Goal: Task Accomplishment & Management: Manage account settings

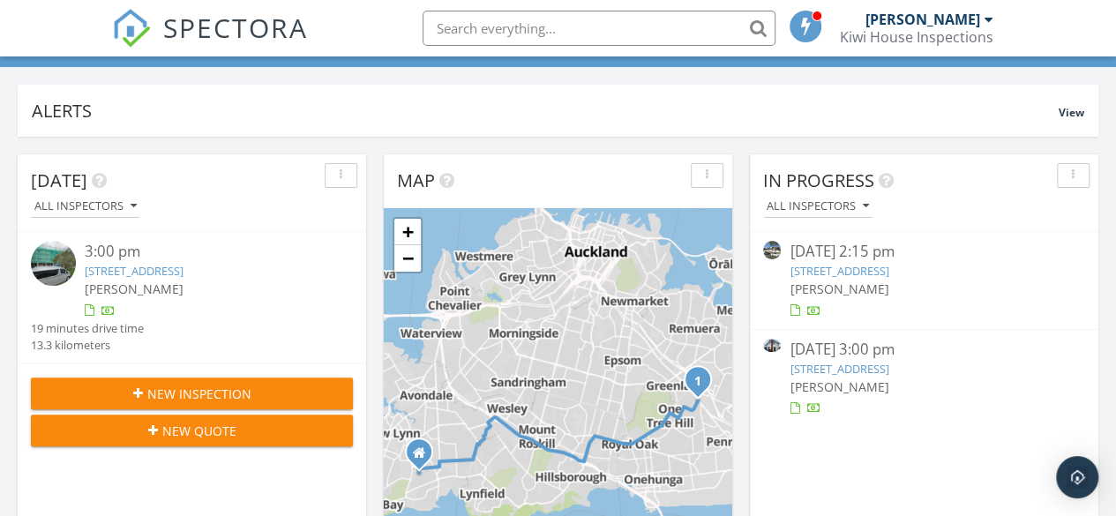
scroll to position [109, 0]
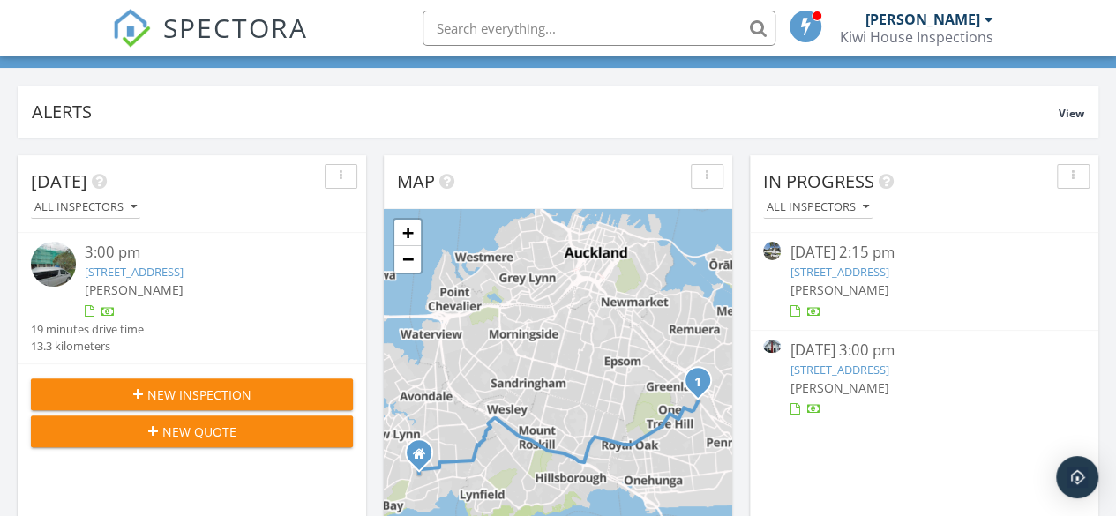
click at [889, 271] on link "41A Exminster St, Blockhouse Bay, Auckland 0600" at bounding box center [839, 272] width 99 height 16
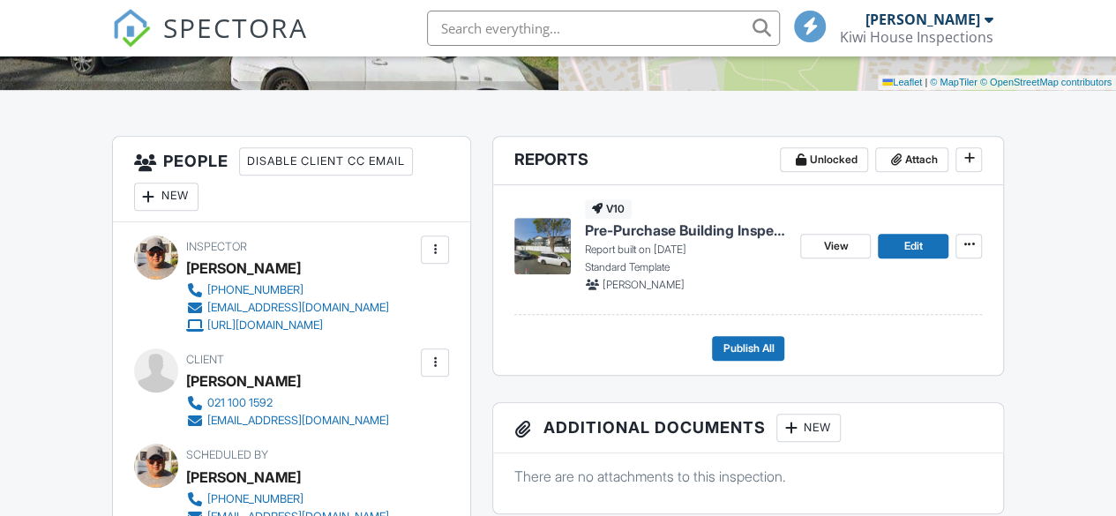
scroll to position [399, 0]
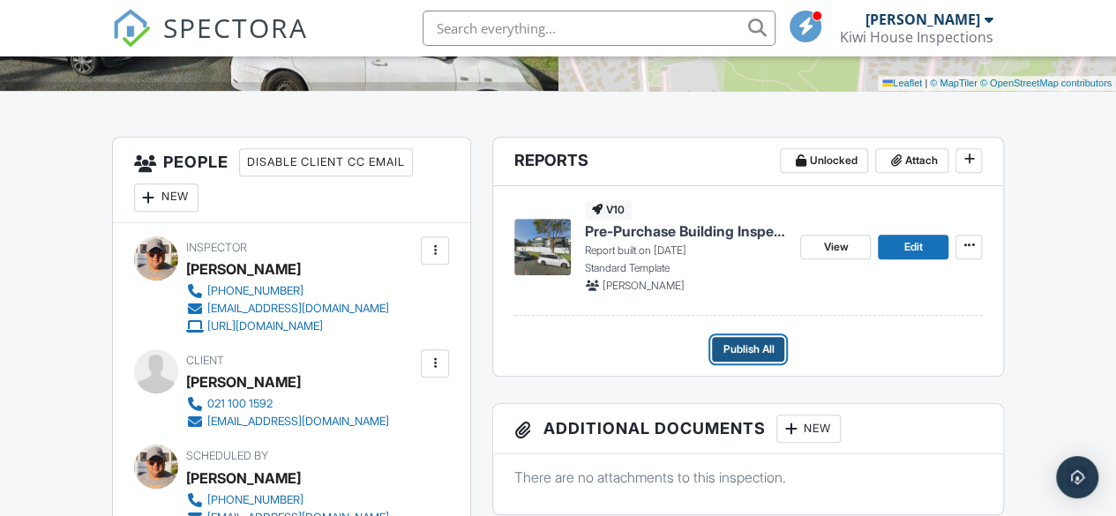
click at [750, 337] on button "Publish All" at bounding box center [748, 349] width 72 height 25
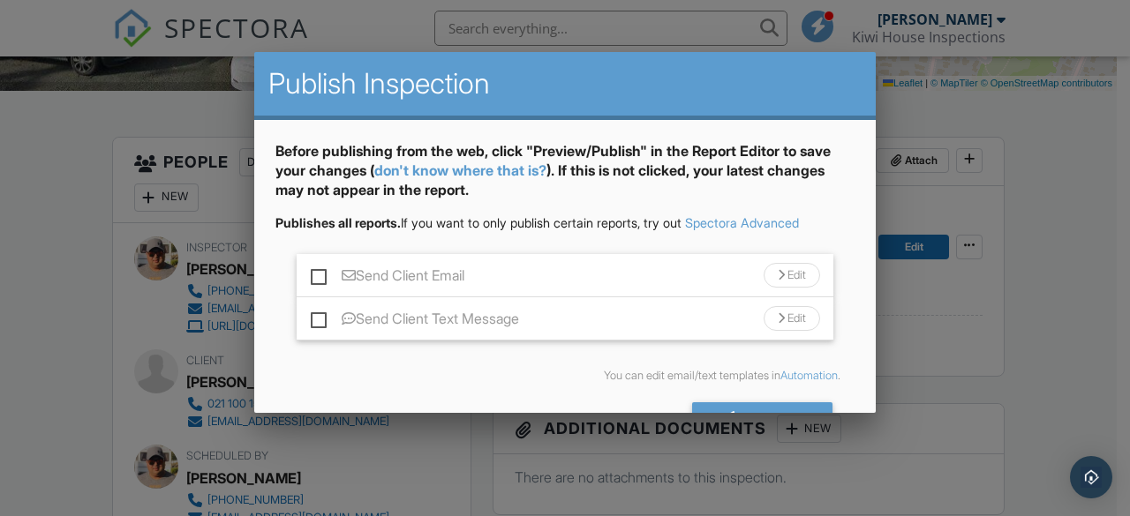
scroll to position [53, 0]
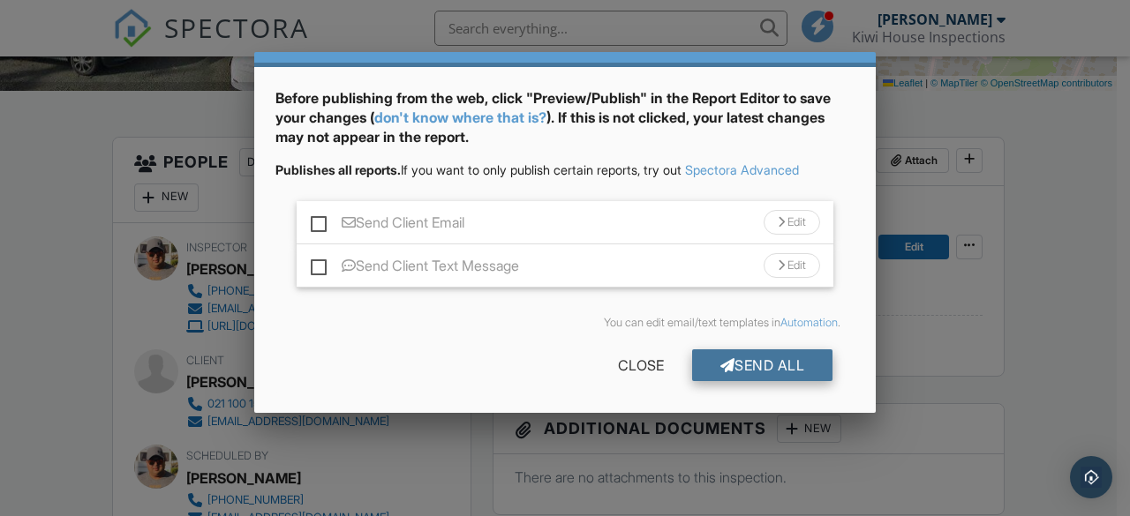
click at [742, 366] on div "Send All" at bounding box center [762, 366] width 141 height 32
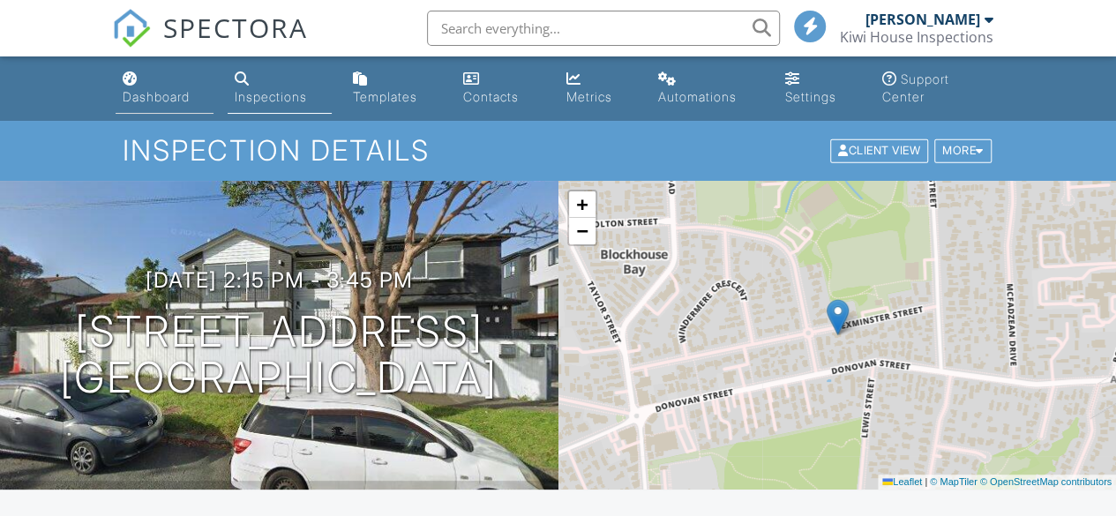
click at [145, 98] on div "Dashboard" at bounding box center [156, 96] width 67 height 15
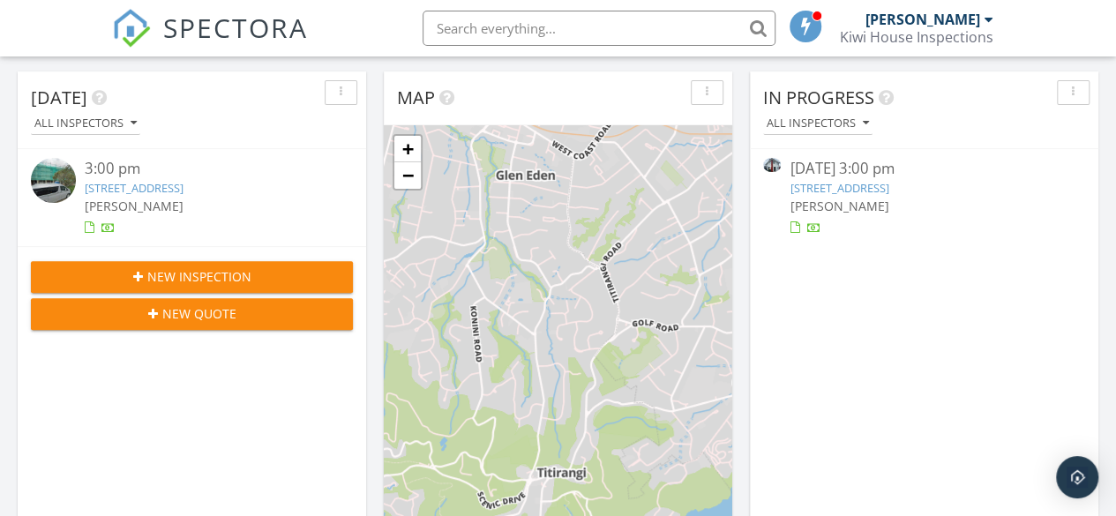
scroll to position [196, 0]
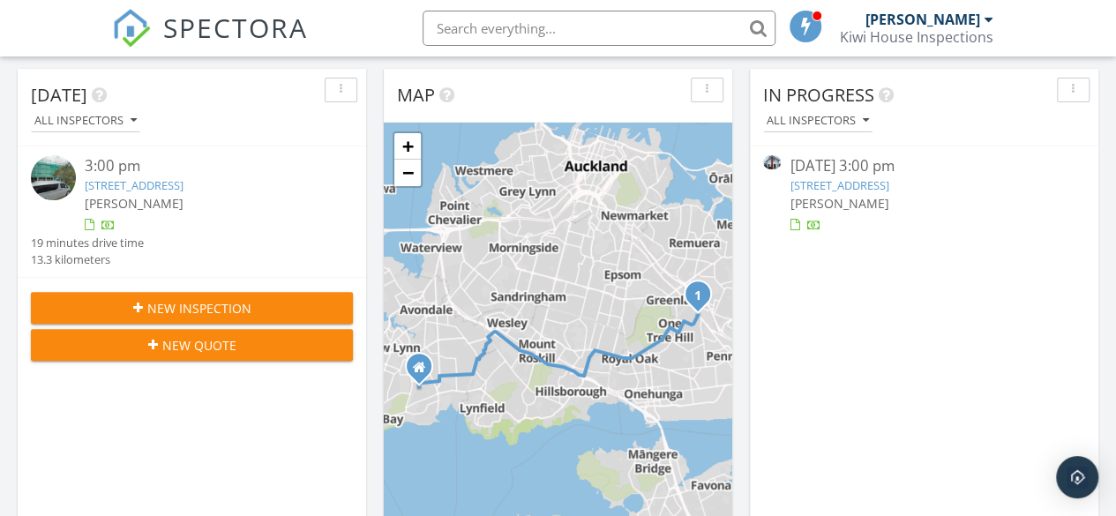
click at [938, 176] on div "[DATE] 3:00 pm" at bounding box center [924, 166] width 268 height 22
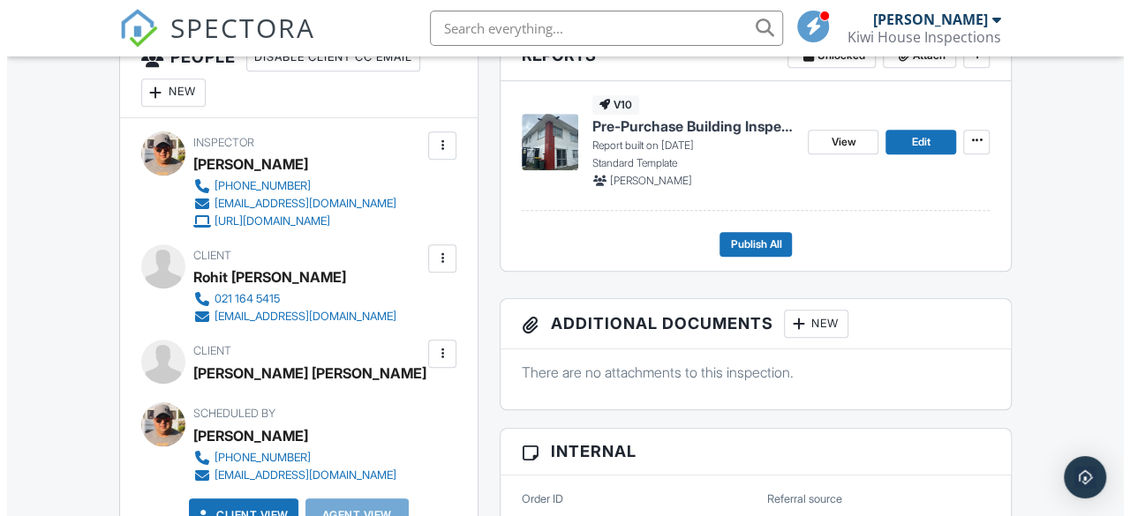
scroll to position [506, 0]
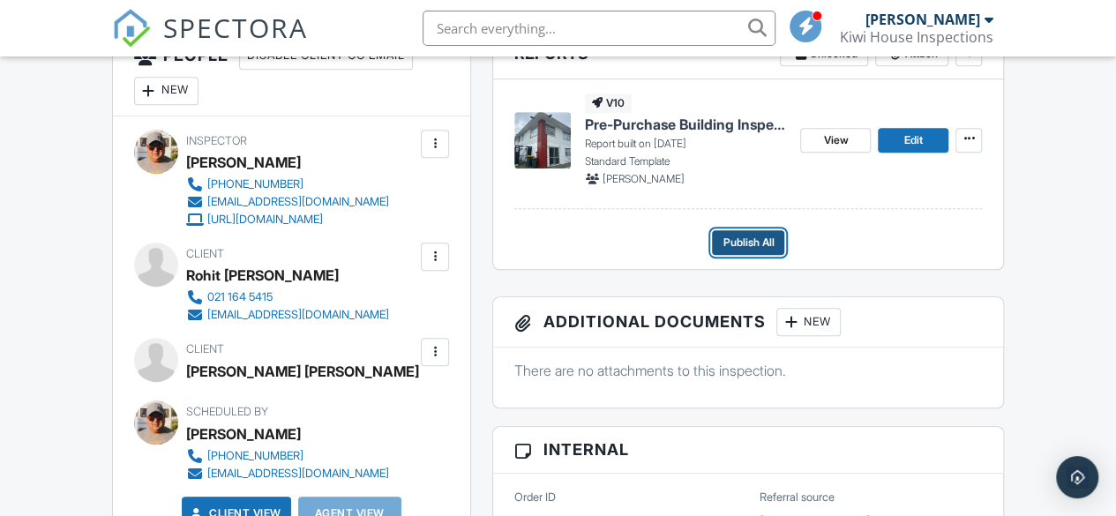
click at [729, 244] on span "Publish All" at bounding box center [748, 243] width 51 height 18
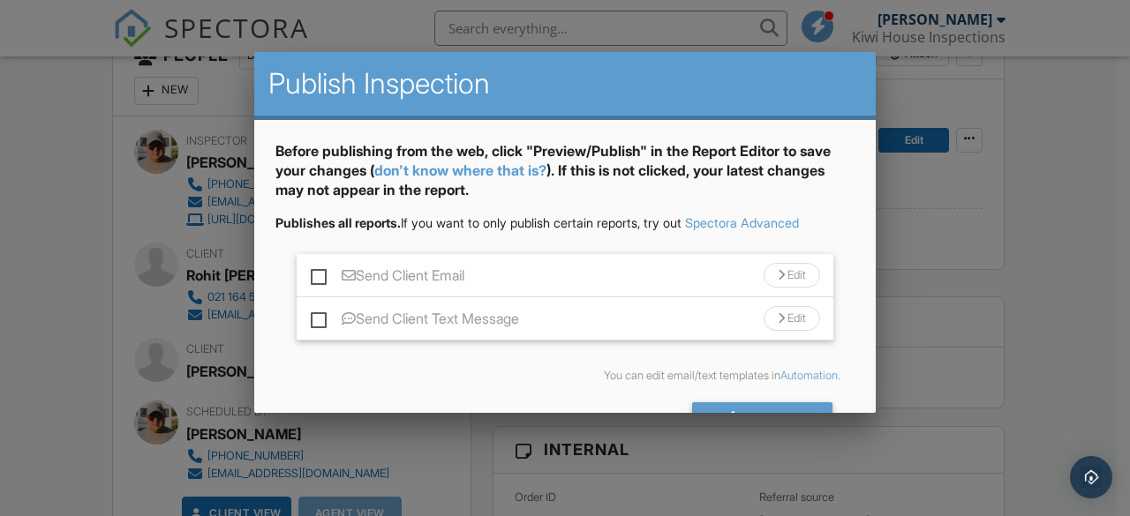
scroll to position [53, 0]
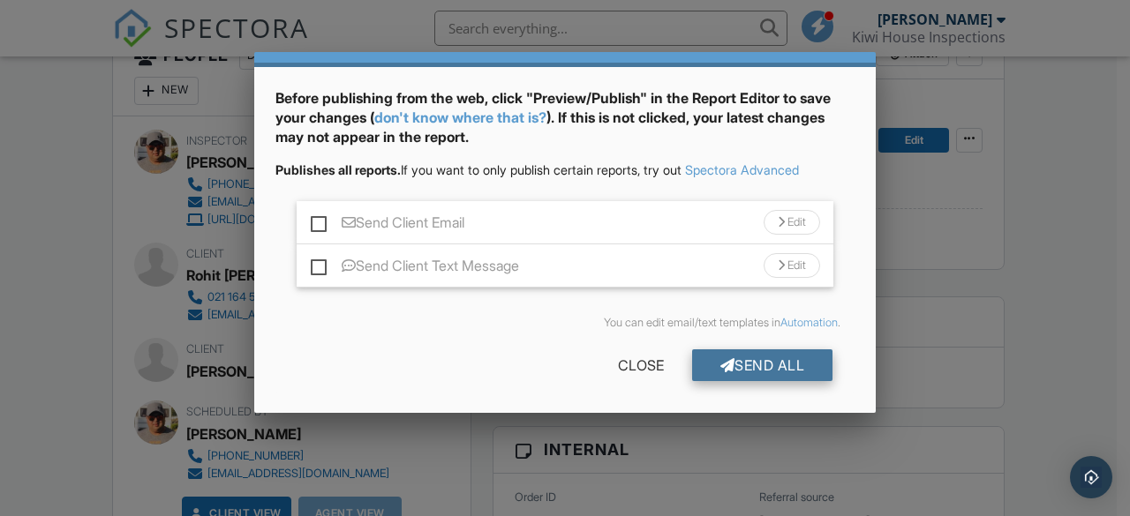
click at [740, 363] on div "Send All" at bounding box center [762, 366] width 141 height 32
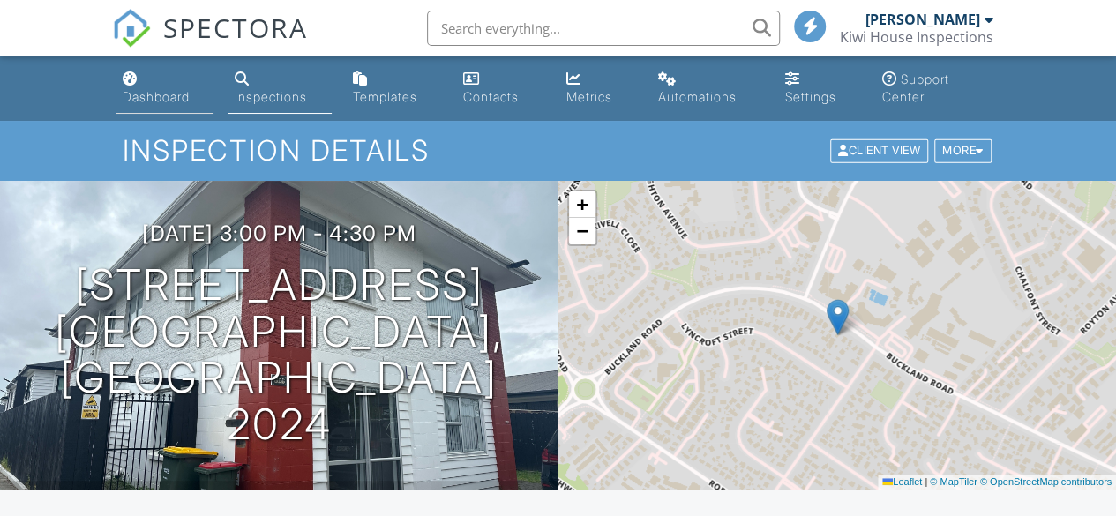
click at [146, 109] on link "Dashboard" at bounding box center [165, 89] width 99 height 50
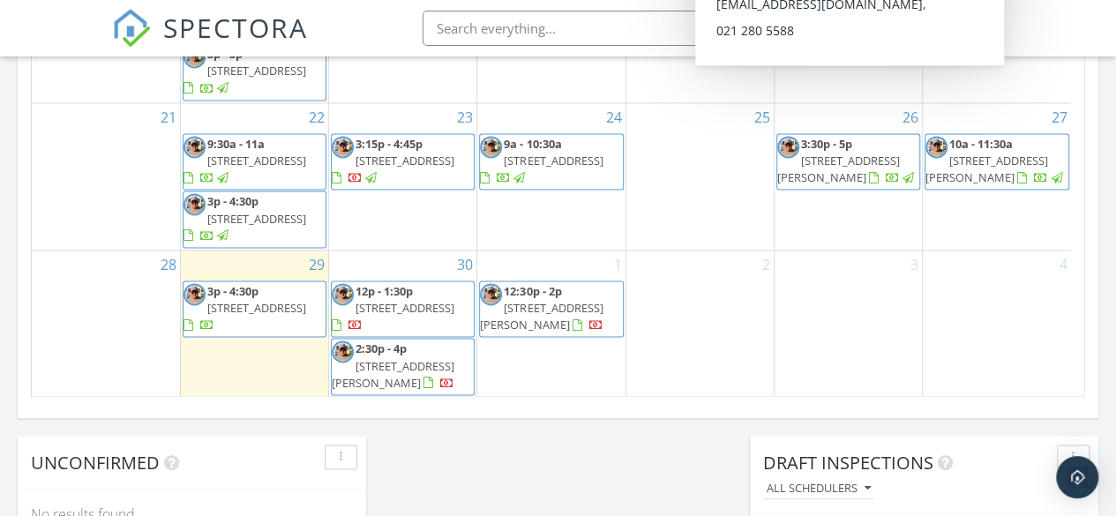
scroll to position [1240, 0]
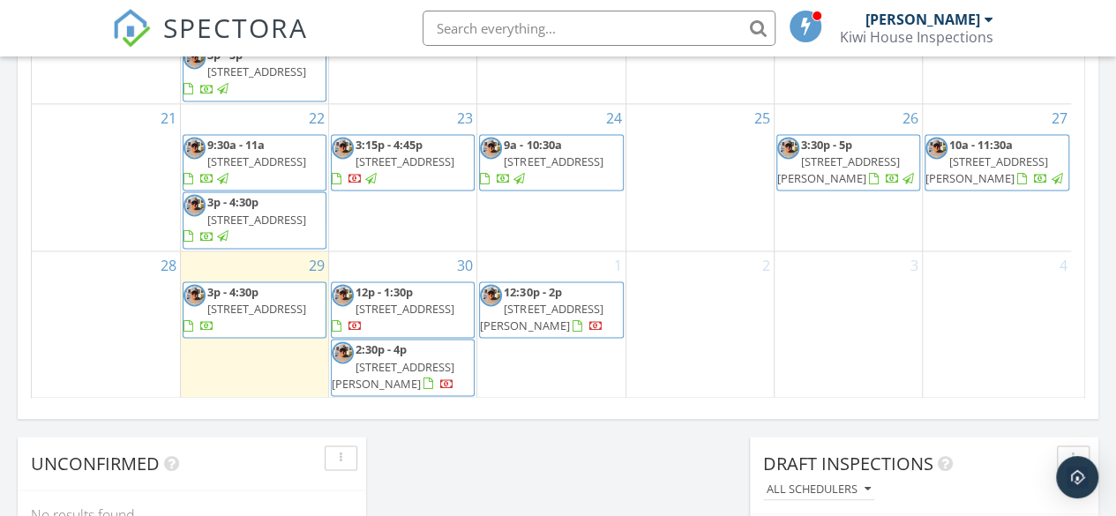
click at [410, 301] on span "70C Alfriston Road, Manurewa East 2102" at bounding box center [405, 309] width 99 height 16
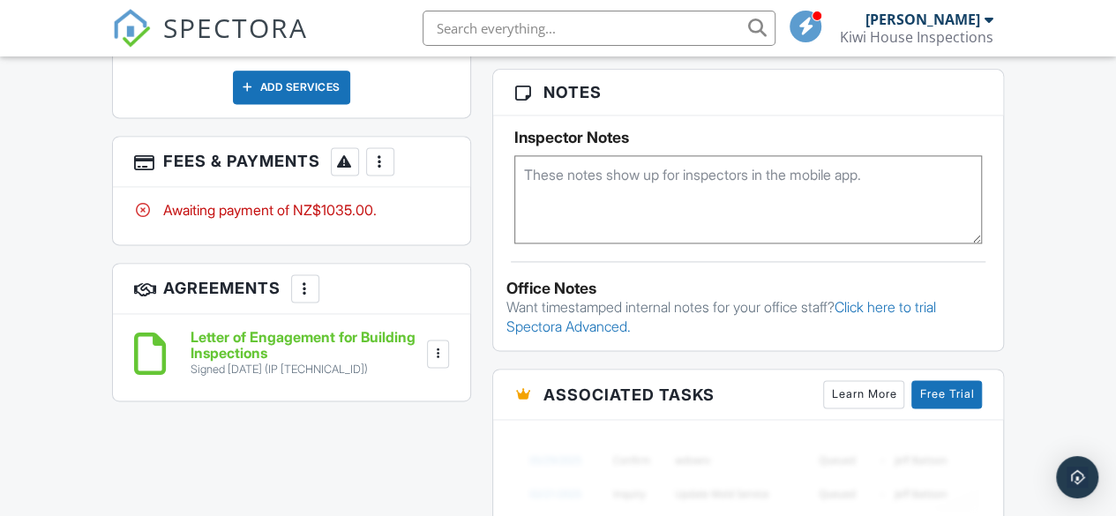
scroll to position [1131, 0]
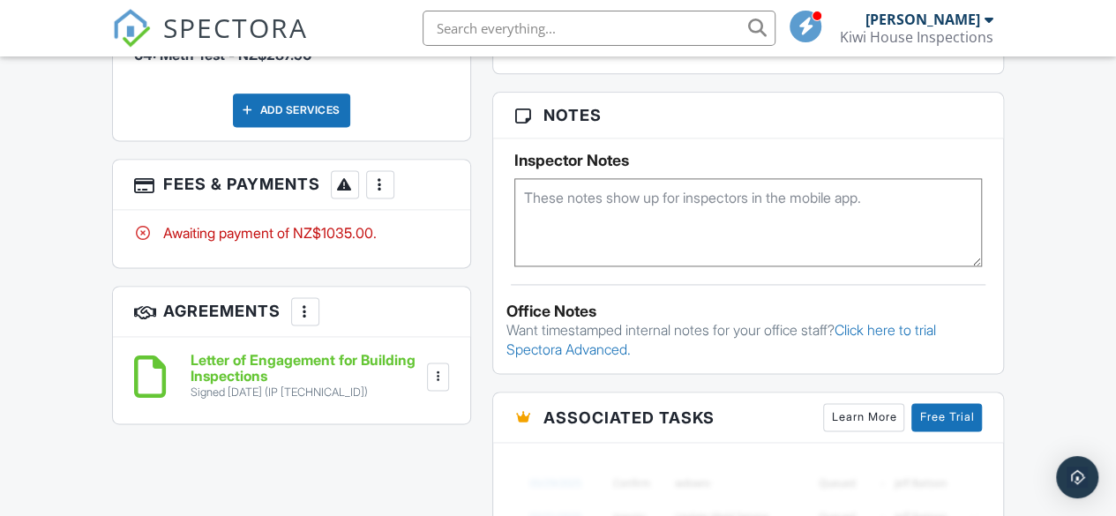
click at [380, 193] on div at bounding box center [381, 185] width 18 height 18
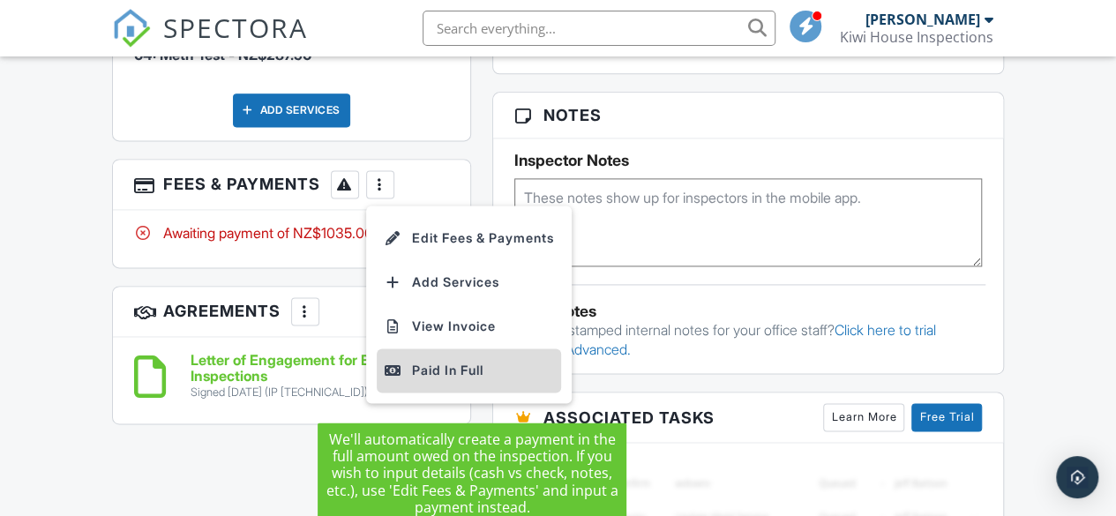
click at [482, 381] on div "Paid In Full" at bounding box center [469, 370] width 170 height 21
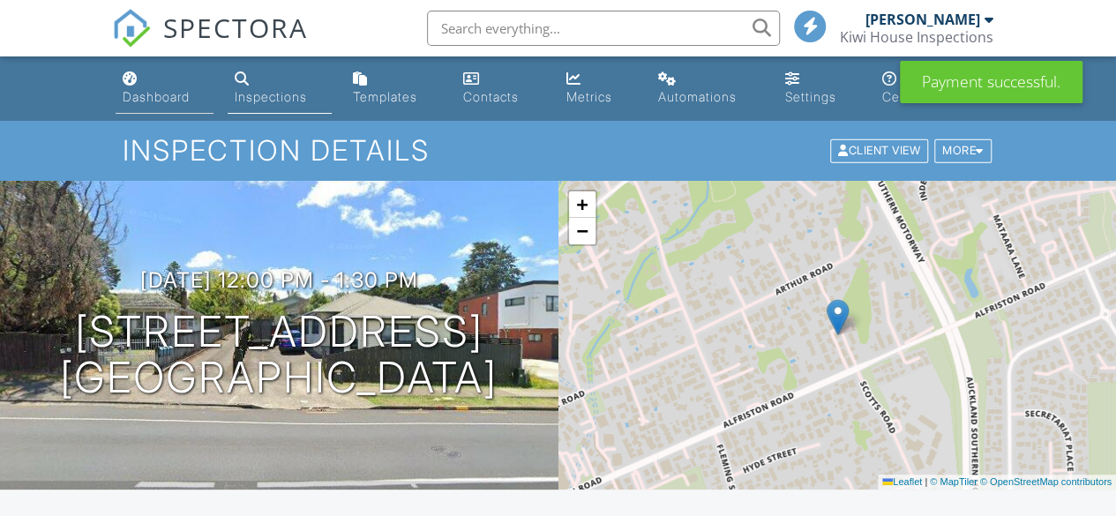
click at [162, 100] on div "Dashboard" at bounding box center [156, 96] width 67 height 15
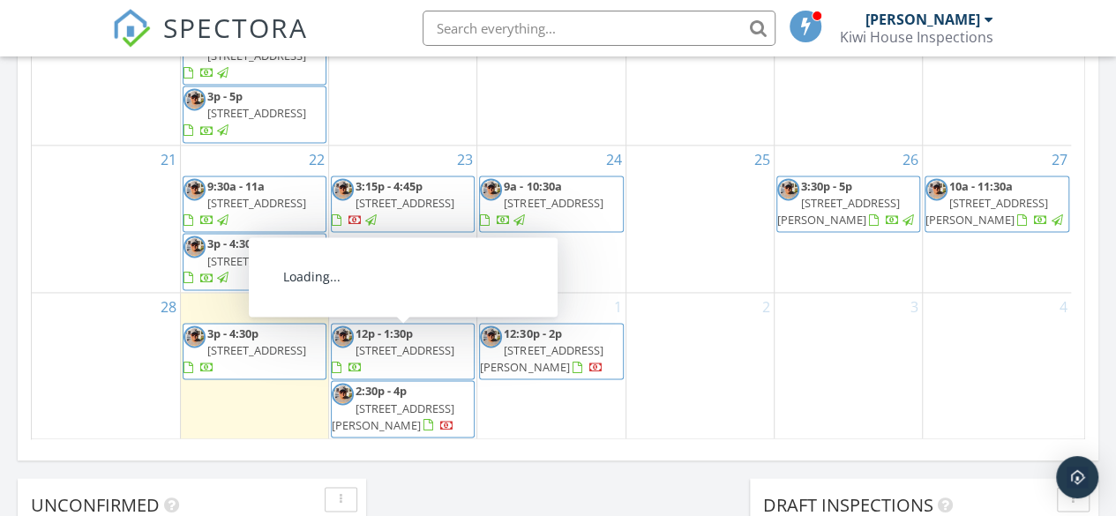
scroll to position [161, 0]
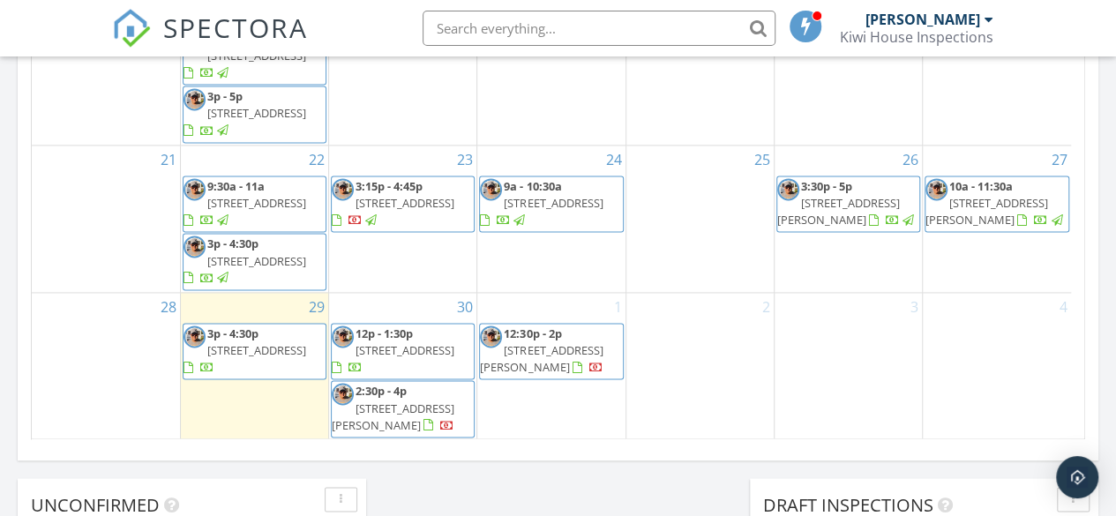
click at [424, 402] on span "67 Walsh Road, Papakura 2110" at bounding box center [393, 417] width 123 height 33
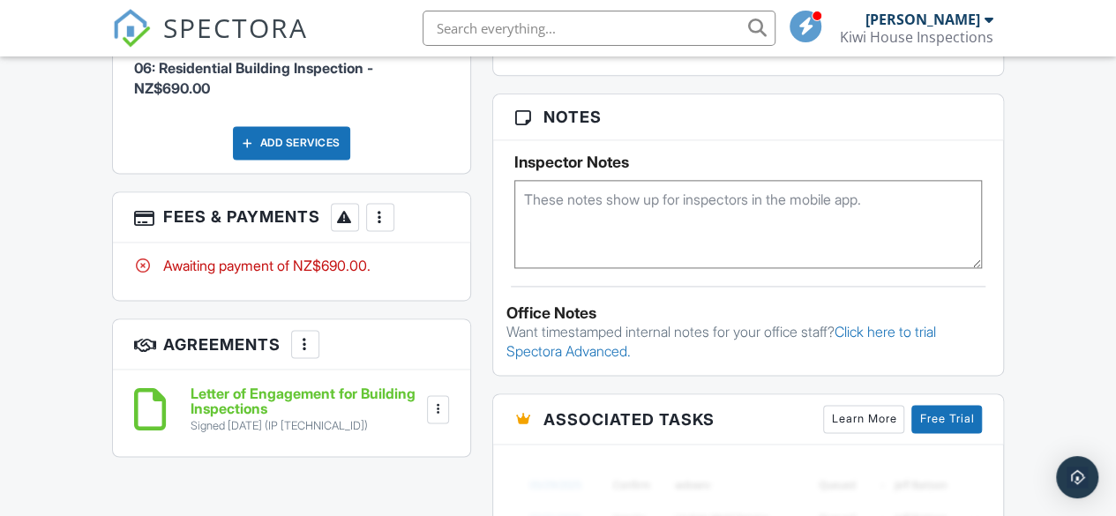
scroll to position [1142, 0]
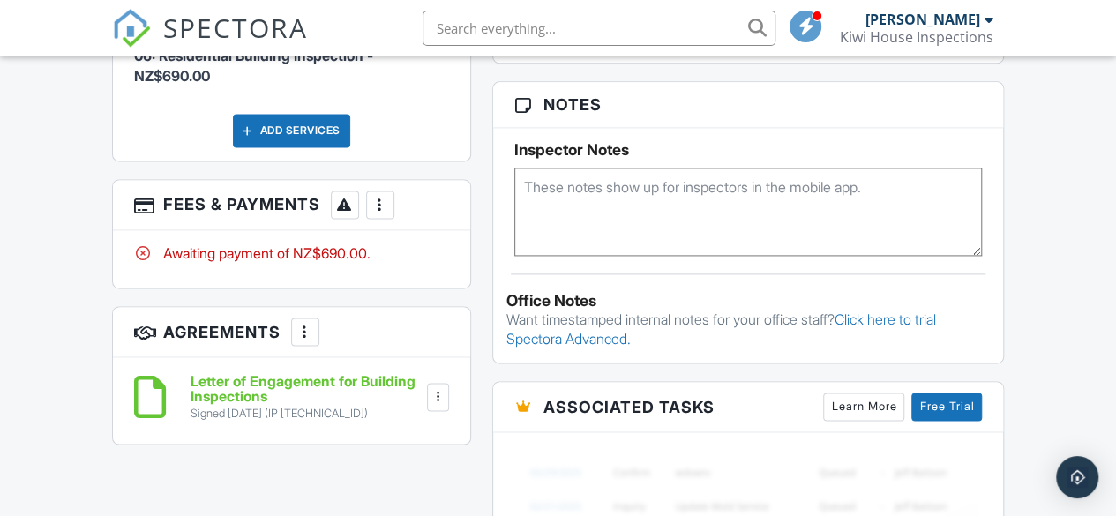
click at [383, 204] on div at bounding box center [381, 205] width 18 height 18
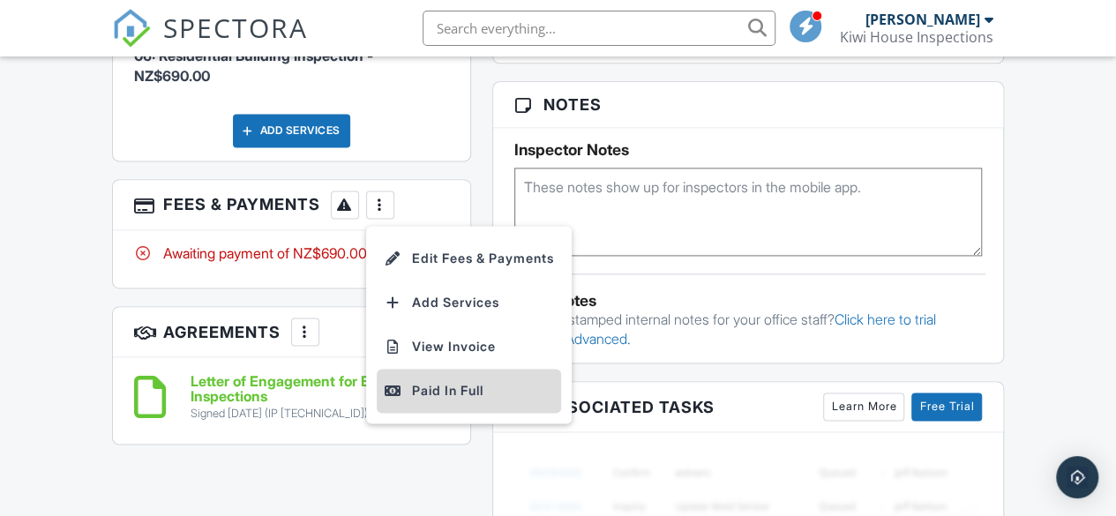
click at [445, 381] on div "Paid In Full" at bounding box center [469, 390] width 170 height 21
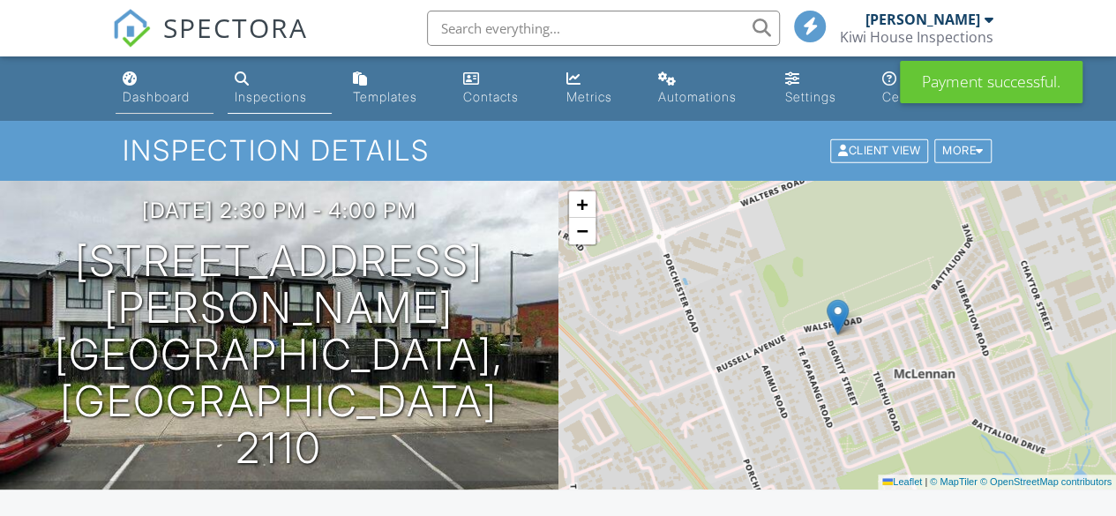
click at [148, 97] on div "Dashboard" at bounding box center [156, 96] width 67 height 15
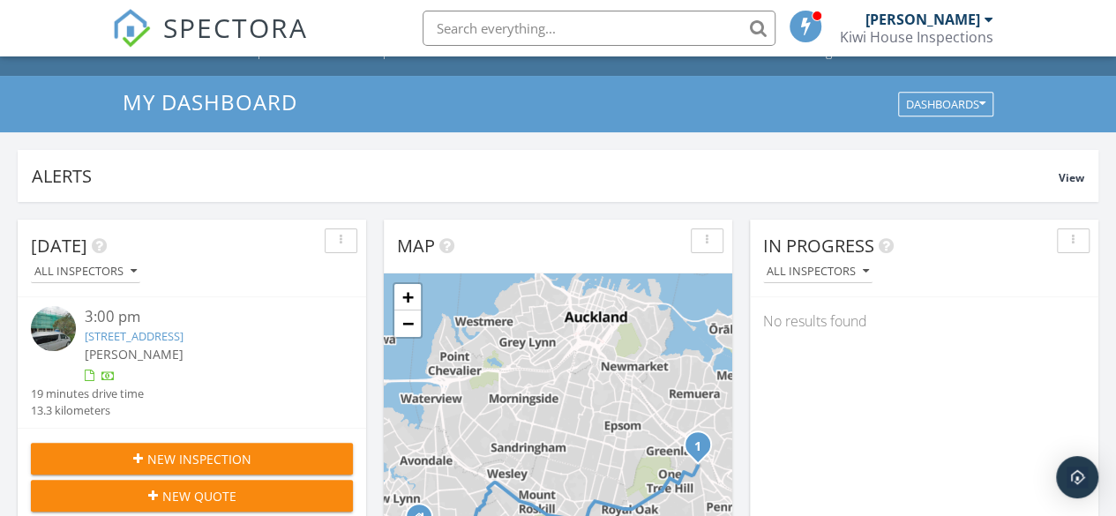
scroll to position [48, 0]
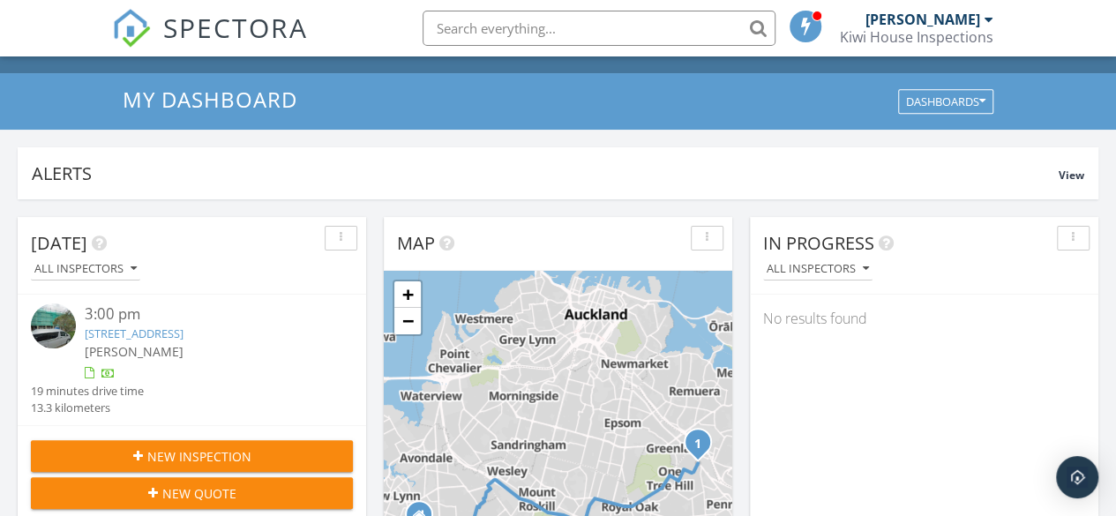
click at [184, 333] on link "4/1 Waiohua Rd, Greenlane, Auckland 1051" at bounding box center [134, 334] width 99 height 16
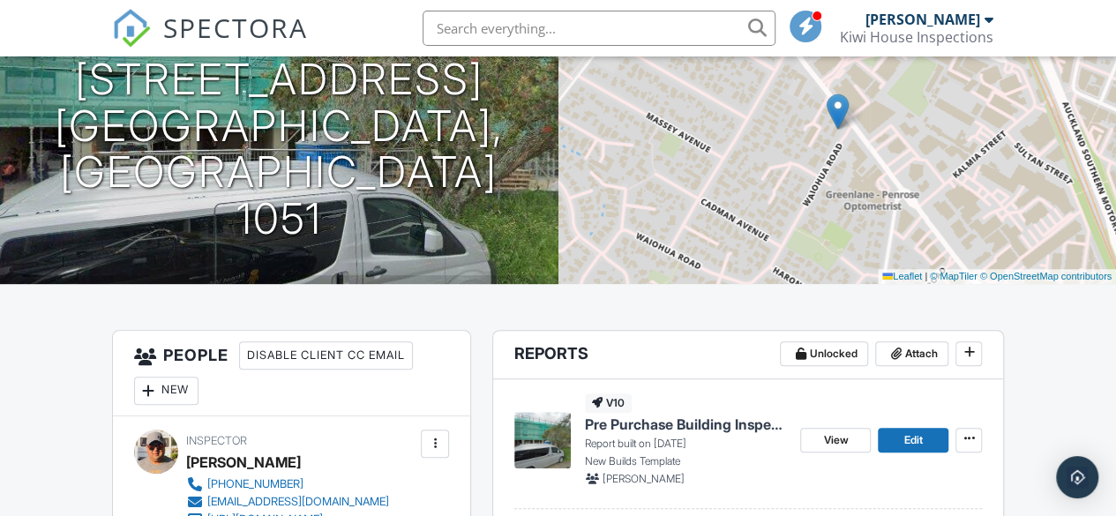
click at [665, 417] on span "Pre Purchase Building Inspection Report" at bounding box center [685, 424] width 201 height 19
